Goal: Navigation & Orientation: Find specific page/section

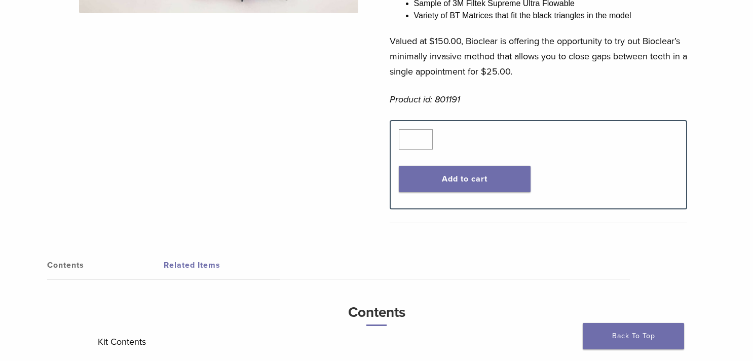
scroll to position [292, 0]
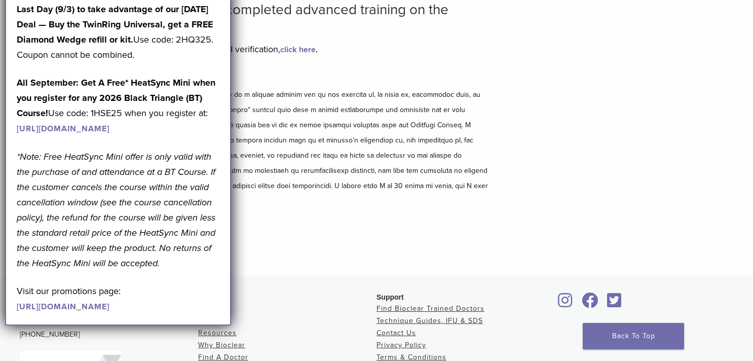
scroll to position [226, 0]
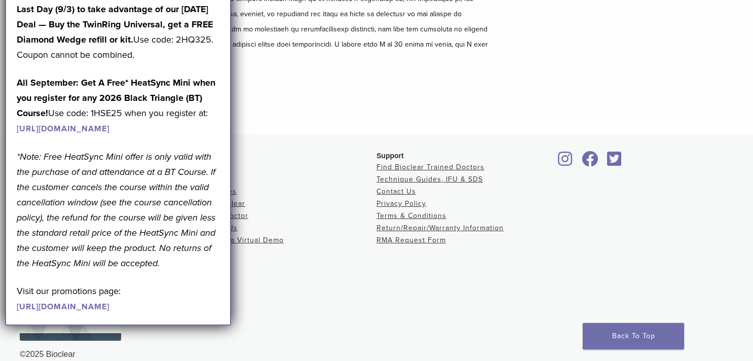
click at [298, 87] on div "Disclaimer and Release of Liability I Accept" at bounding box center [254, 27] width 471 height 196
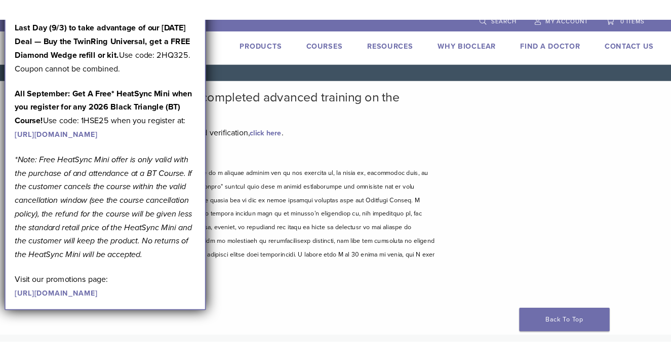
scroll to position [0, 0]
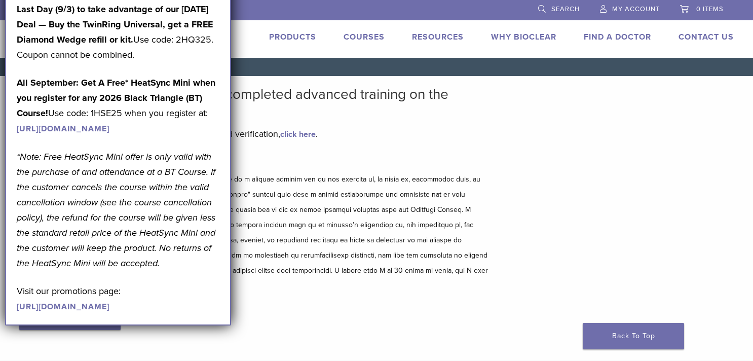
click at [386, 116] on h2 "Bioclear Certified Providers have completed advanced training on the Bioclear M…" at bounding box center [254, 102] width 471 height 32
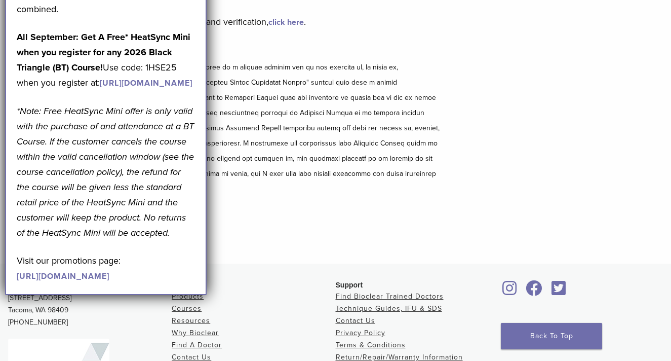
scroll to position [241, 0]
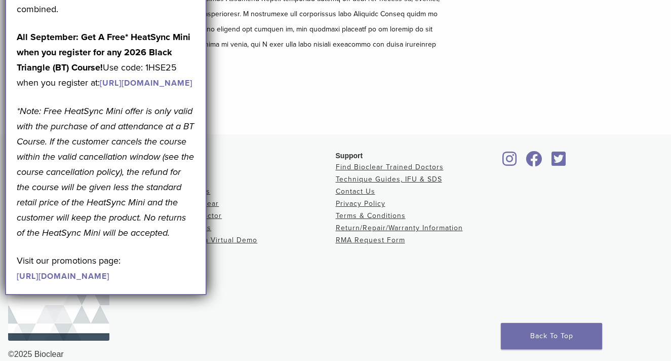
click at [270, 61] on div "Disclaimer and Release of Liability I Accept" at bounding box center [224, 18] width 432 height 211
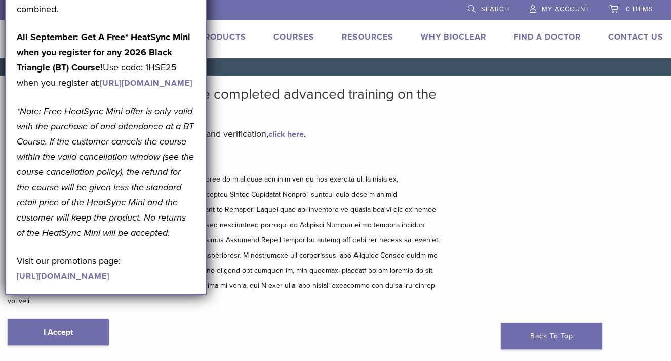
click at [552, 41] on link "Find A Doctor" at bounding box center [547, 37] width 67 height 10
click at [551, 37] on link "Find A Doctor" at bounding box center [547, 37] width 67 height 10
